Goal: Find contact information: Find contact information

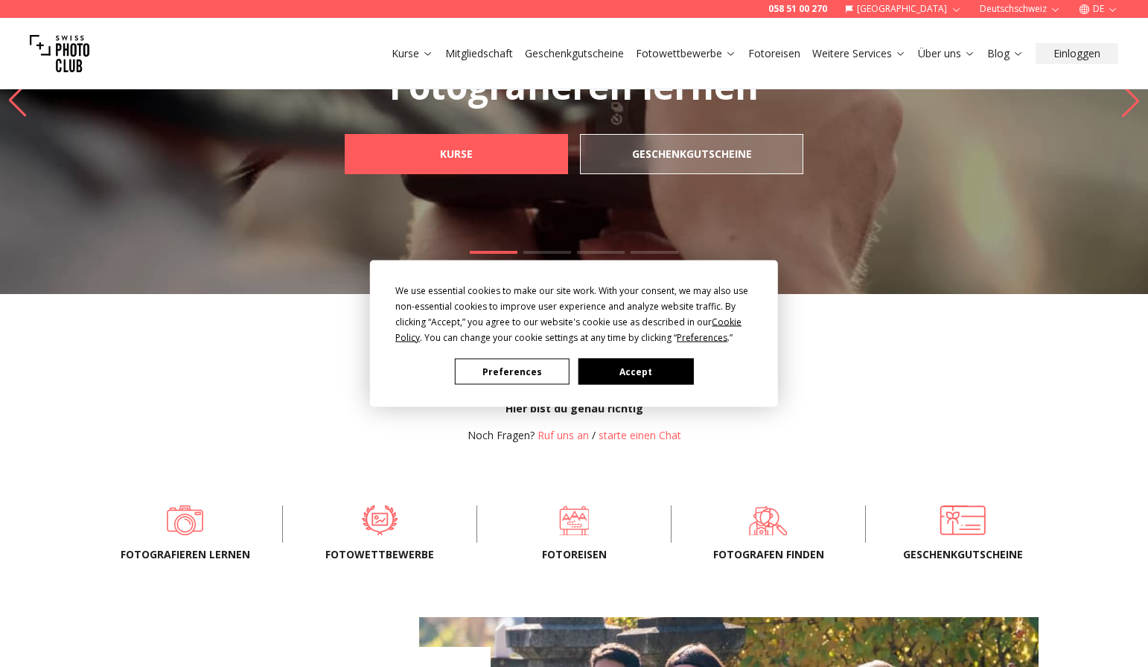
click at [644, 371] on button "Accept" at bounding box center [635, 372] width 115 height 26
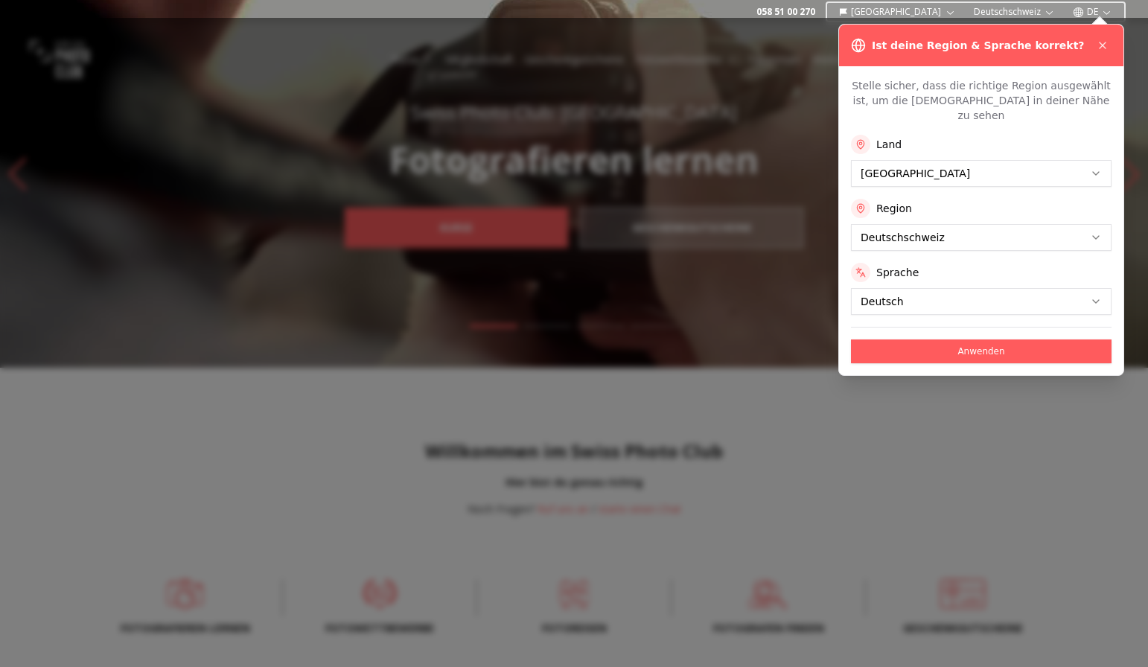
scroll to position [22, 0]
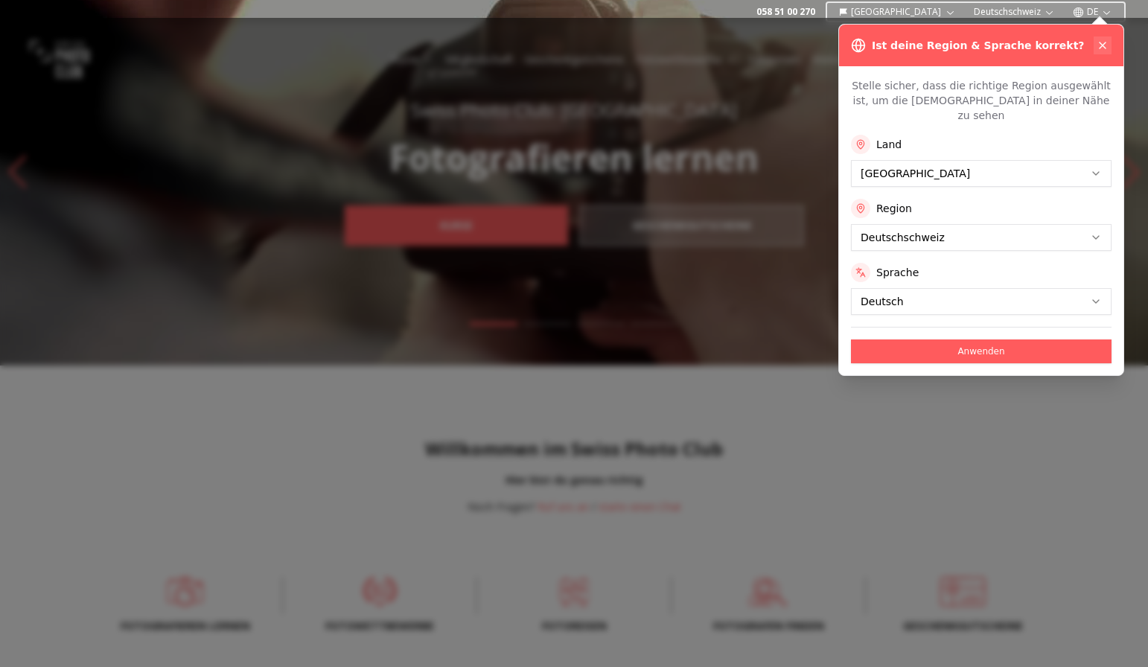
click at [1102, 45] on icon at bounding box center [1102, 45] width 6 height 6
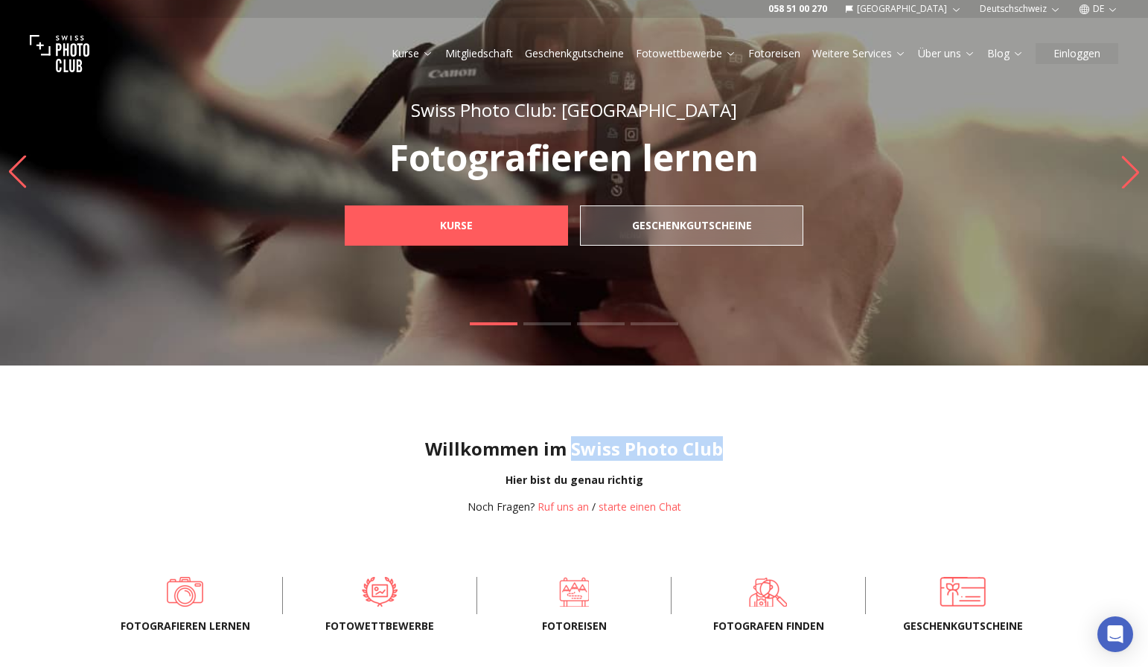
drag, startPoint x: 574, startPoint y: 444, endPoint x: 721, endPoint y: 453, distance: 146.9
click at [721, 453] on h1 "Willkommen im Swiss Photo Club" at bounding box center [574, 449] width 1124 height 24
copy h1 "Swiss Photo Club"
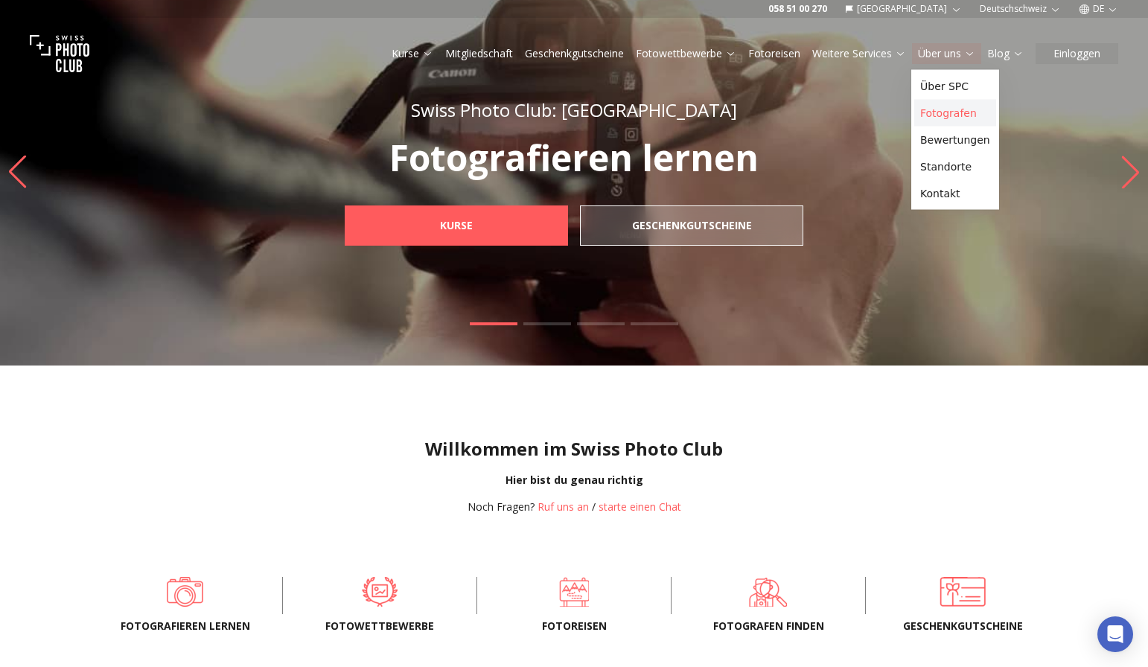
click at [966, 112] on link "Fotografen" at bounding box center [955, 113] width 82 height 27
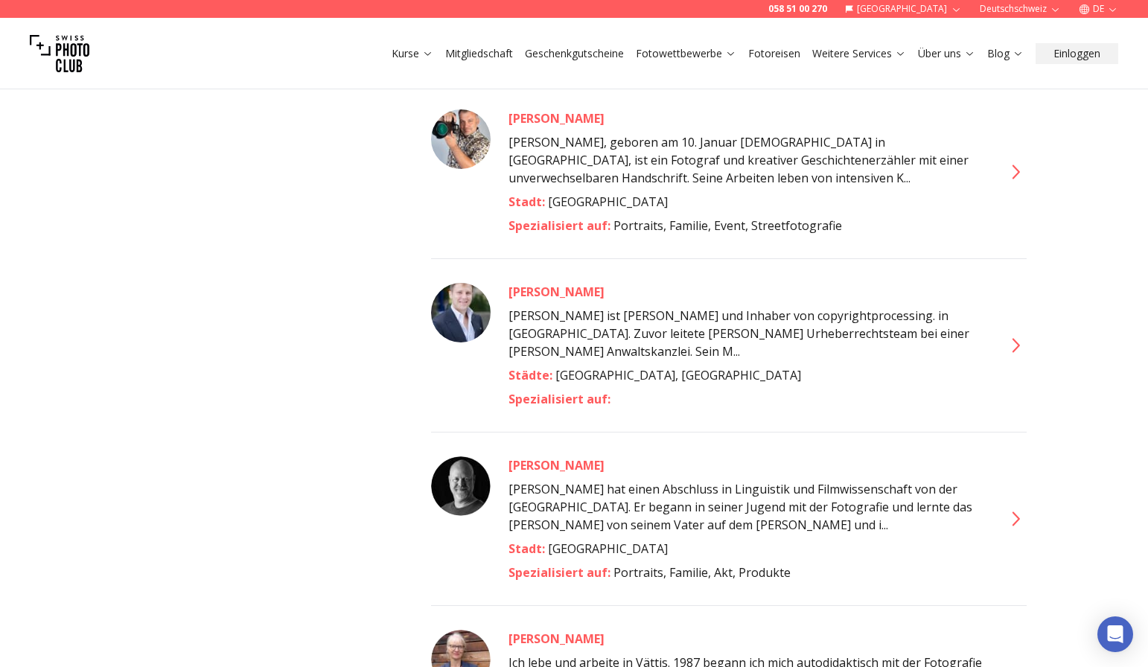
scroll to position [3211, 0]
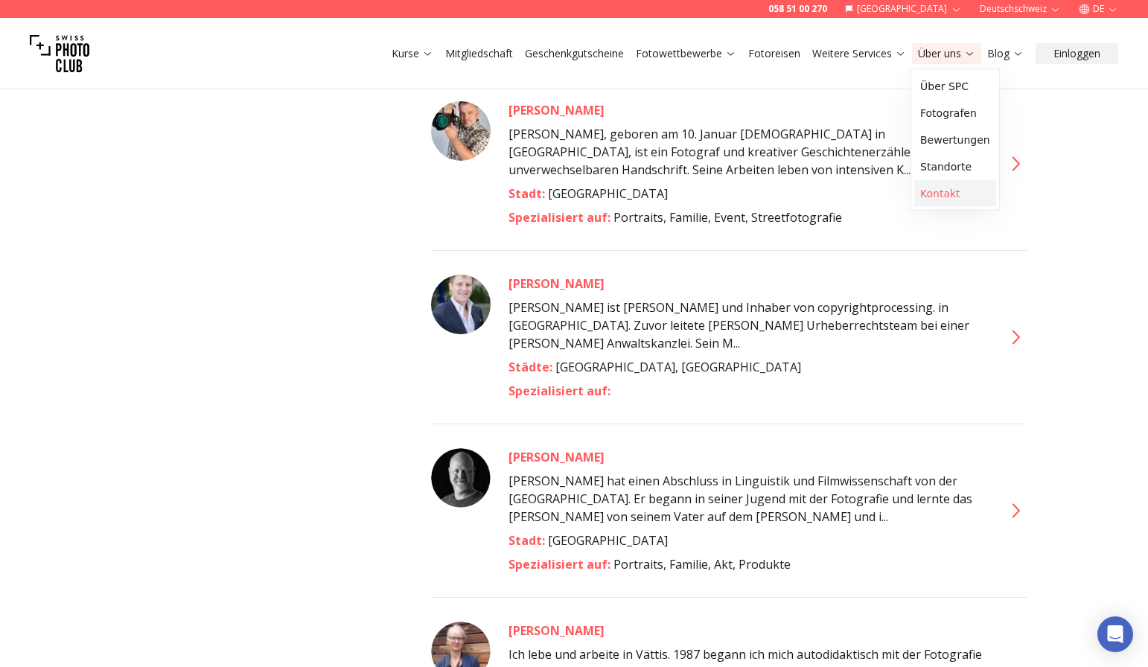
click at [955, 194] on link "Kontakt" at bounding box center [955, 193] width 82 height 27
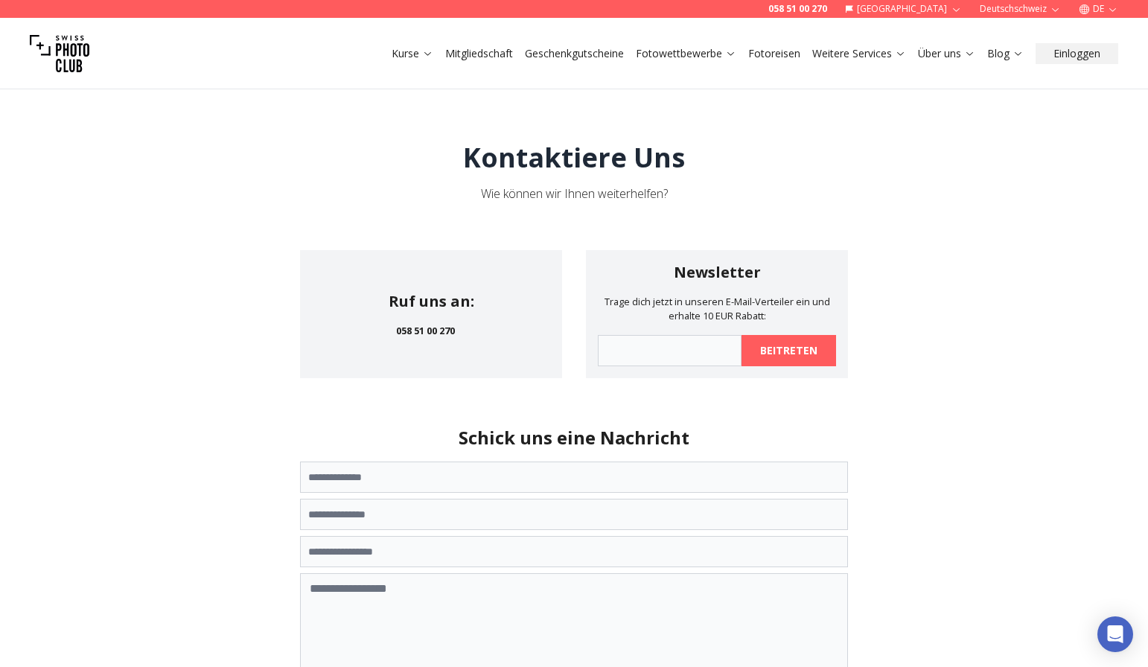
click at [948, 58] on link "Über uns" at bounding box center [946, 53] width 57 height 15
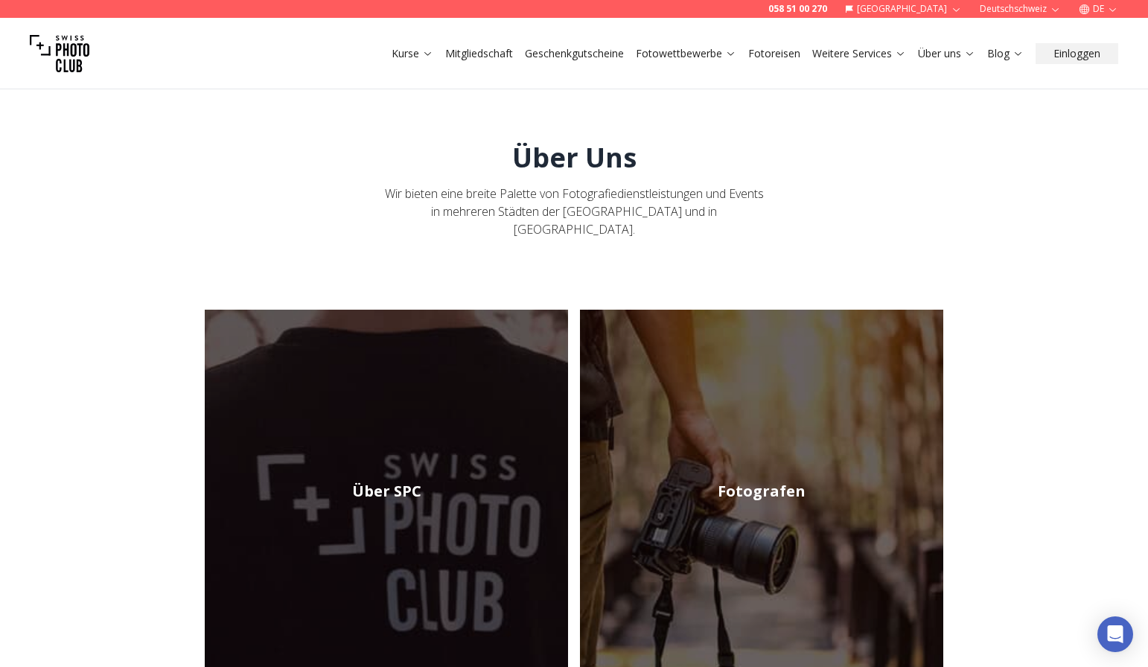
click at [951, 57] on link "Über uns" at bounding box center [946, 53] width 57 height 15
click at [945, 115] on link "Fotografen" at bounding box center [955, 113] width 82 height 27
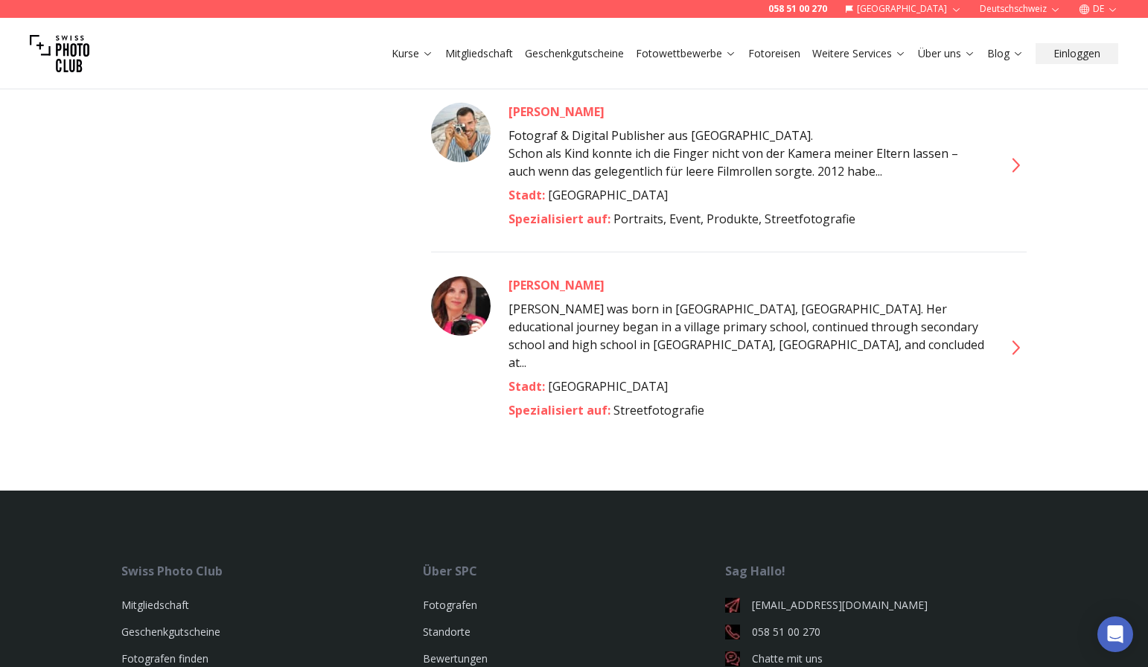
scroll to position [8291, 0]
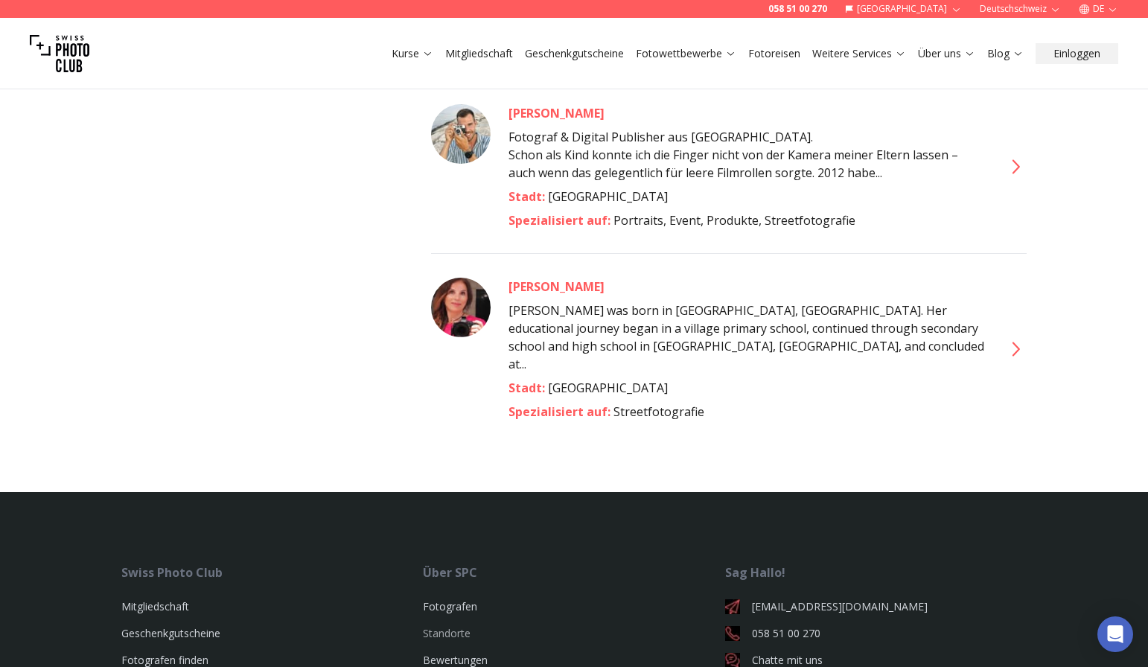
click at [452, 626] on link "Standorte" at bounding box center [447, 633] width 48 height 14
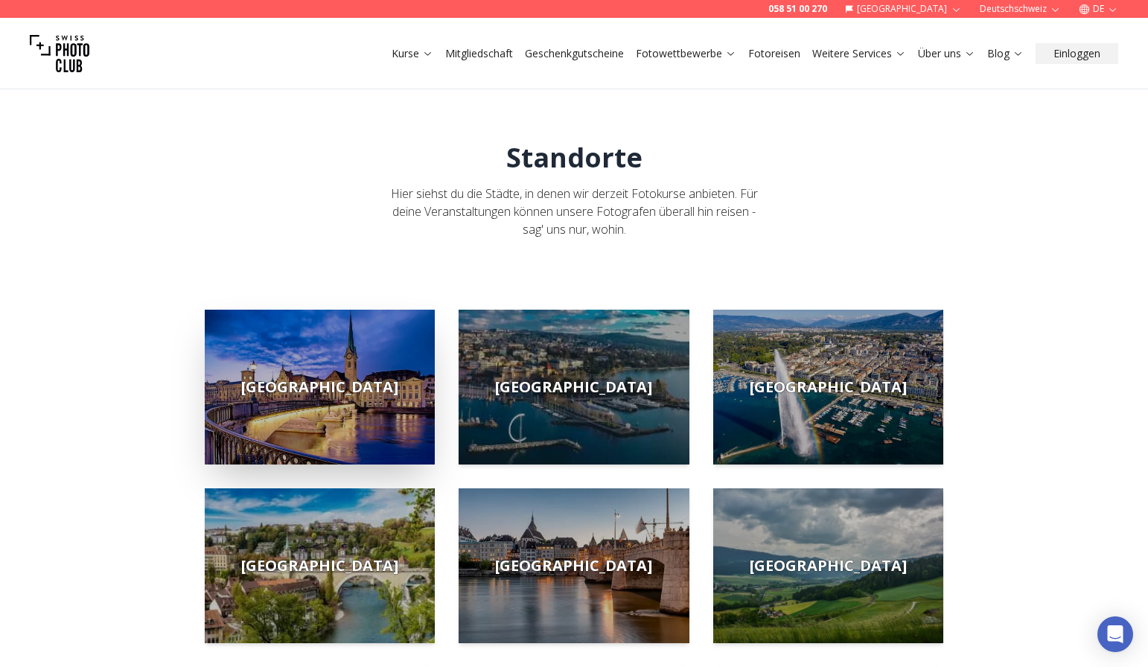
click at [366, 389] on img at bounding box center [320, 387] width 230 height 155
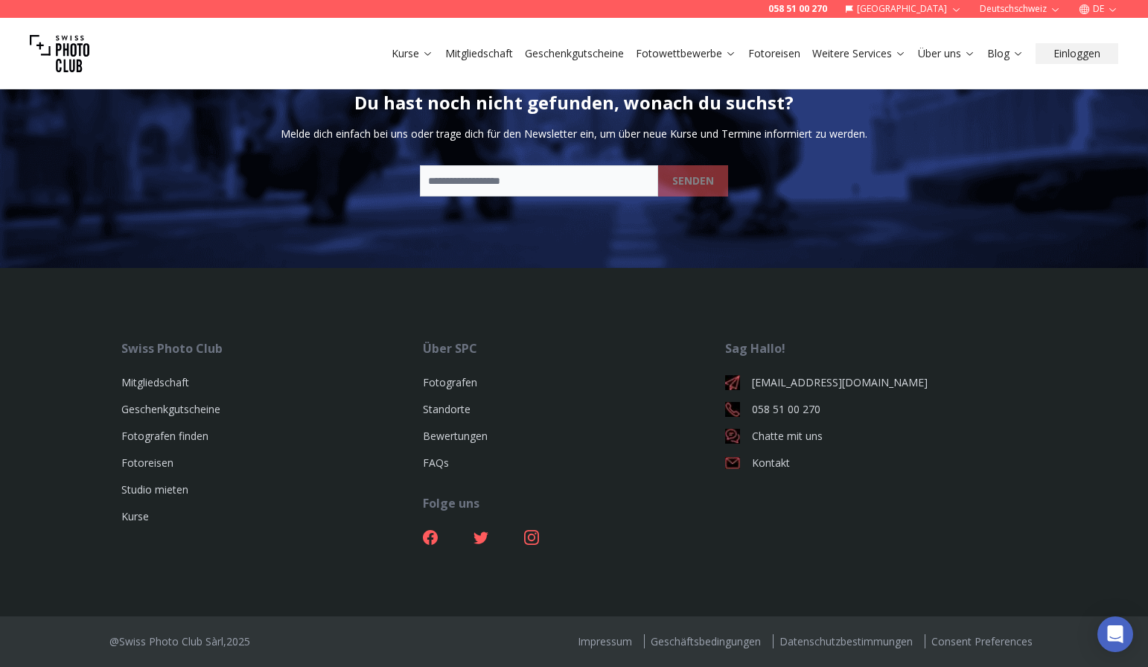
scroll to position [3197, 0]
click at [611, 645] on link "Impressum" at bounding box center [605, 641] width 66 height 14
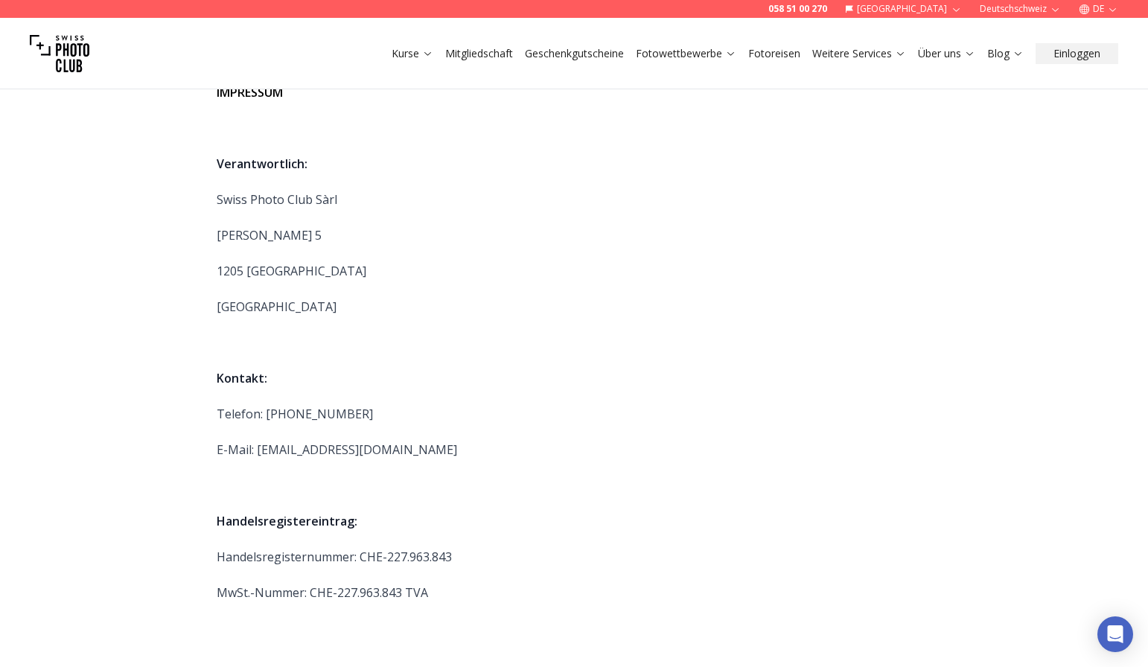
scroll to position [80, 0]
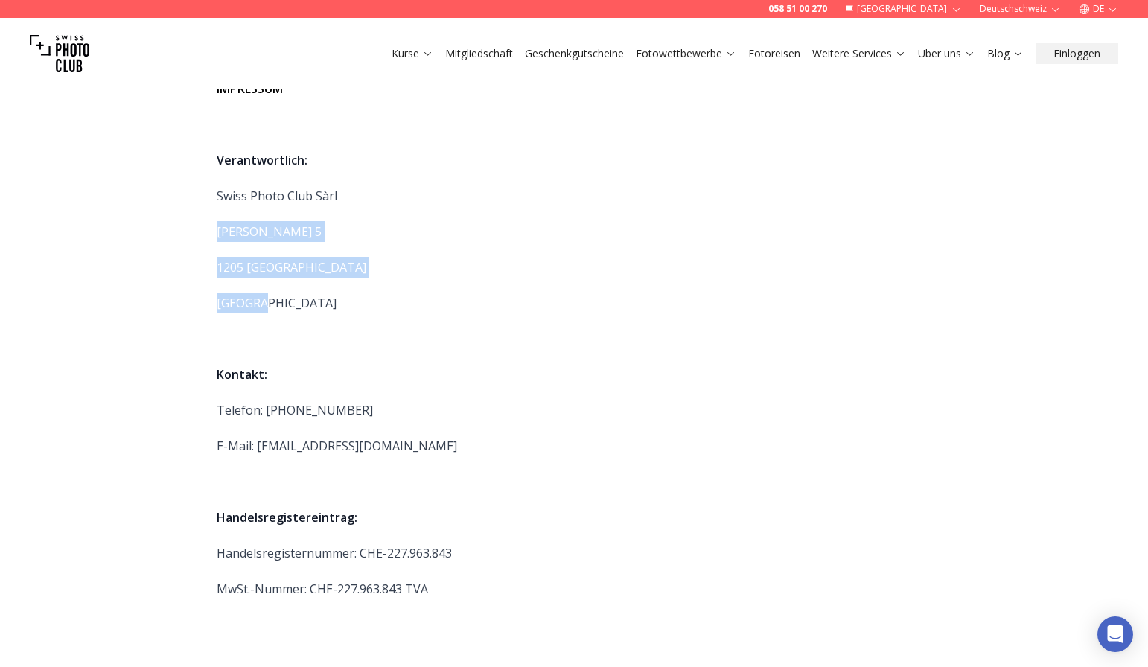
drag, startPoint x: 213, startPoint y: 229, endPoint x: 267, endPoint y: 299, distance: 89.2
click at [268, 300] on div "IMPRESSUM Verantwortlich: Swiss Photo Club Sàrl [PERSON_NAME][STREET_ADDRESS] K…" at bounding box center [574, 339] width 762 height 694
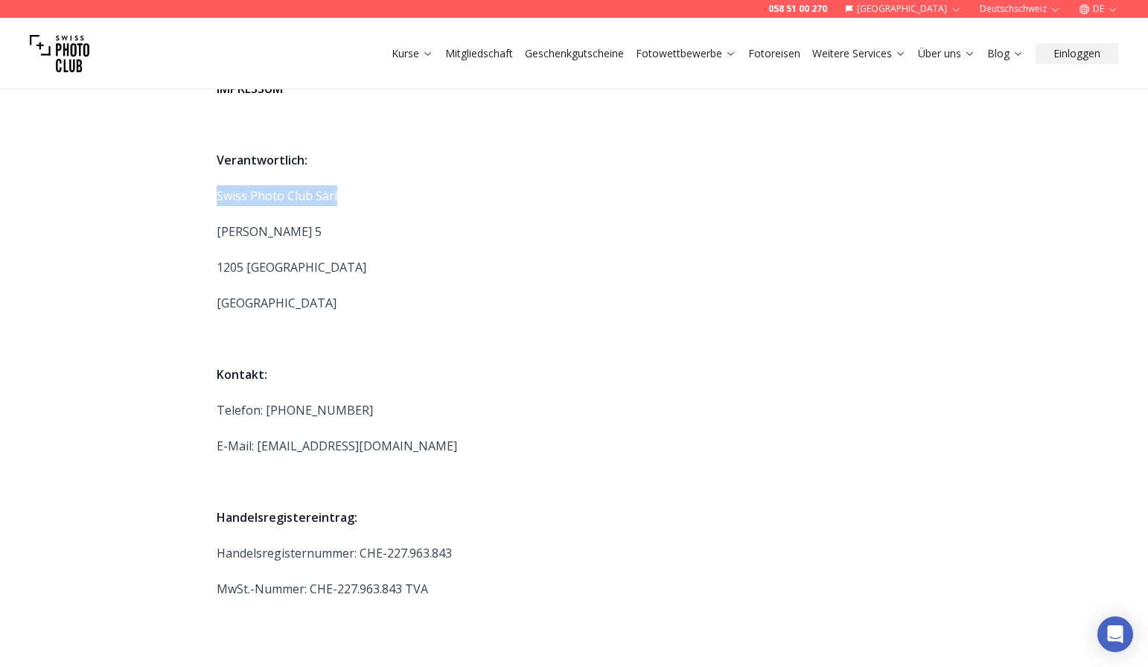
drag, startPoint x: 217, startPoint y: 196, endPoint x: 338, endPoint y: 198, distance: 121.4
click at [338, 198] on p "Swiss Photo Club Sàrl" at bounding box center [574, 195] width 715 height 21
copy p "Swiss Photo Club Sàrl"
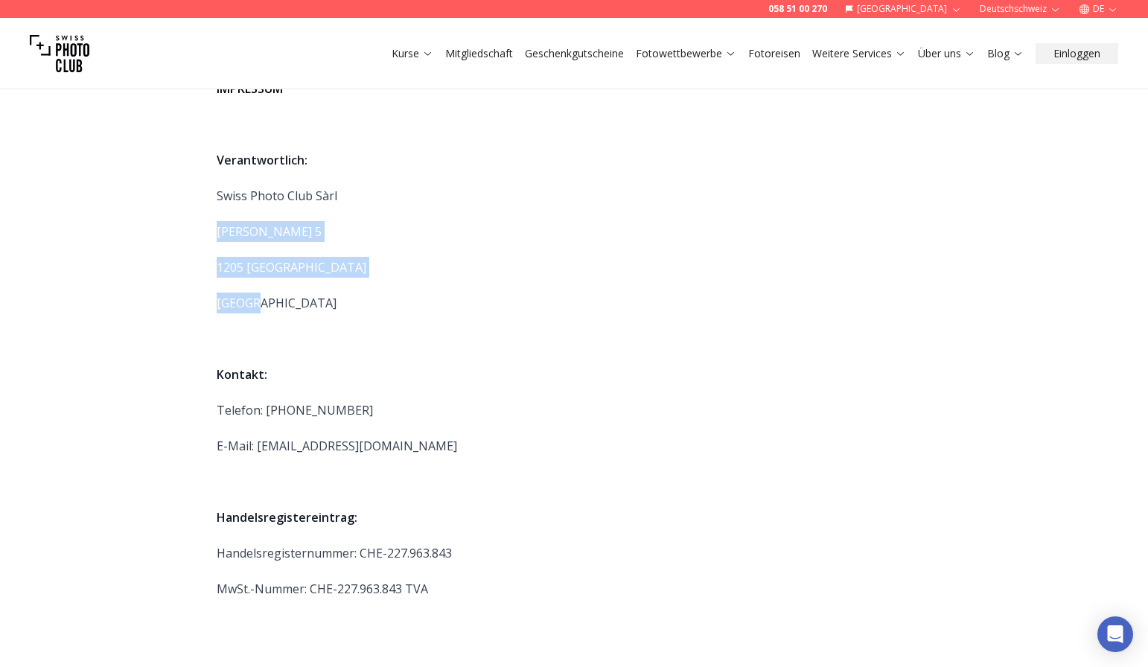
drag, startPoint x: 255, startPoint y: 304, endPoint x: 214, endPoint y: 234, distance: 80.1
click at [214, 234] on div "IMPRESSUM Verantwortlich: Swiss Photo Club Sàrl [PERSON_NAME][STREET_ADDRESS] K…" at bounding box center [574, 339] width 762 height 694
drag, startPoint x: 272, startPoint y: 304, endPoint x: 211, endPoint y: 230, distance: 95.8
click at [211, 230] on div "IMPRESSUM Verantwortlich: Swiss Photo Club Sàrl [PERSON_NAME][STREET_ADDRESS] K…" at bounding box center [574, 339] width 762 height 694
copy span "[PERSON_NAME][STREET_ADDRESS]"
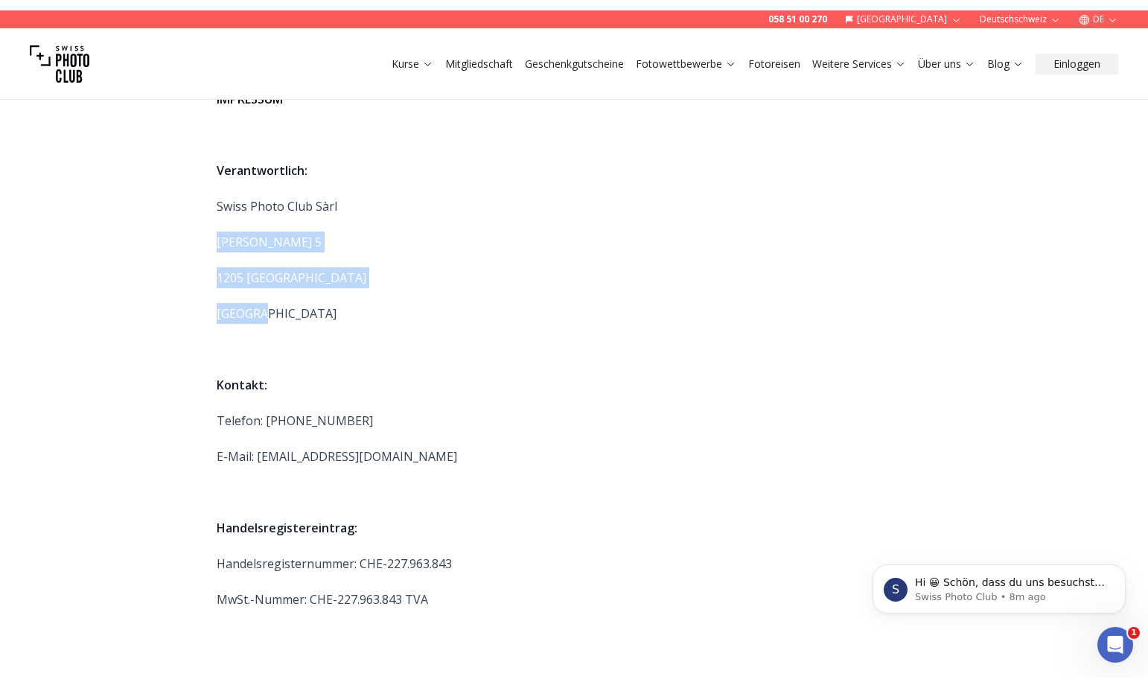
scroll to position [0, 0]
